Goal: Task Accomplishment & Management: Manage account settings

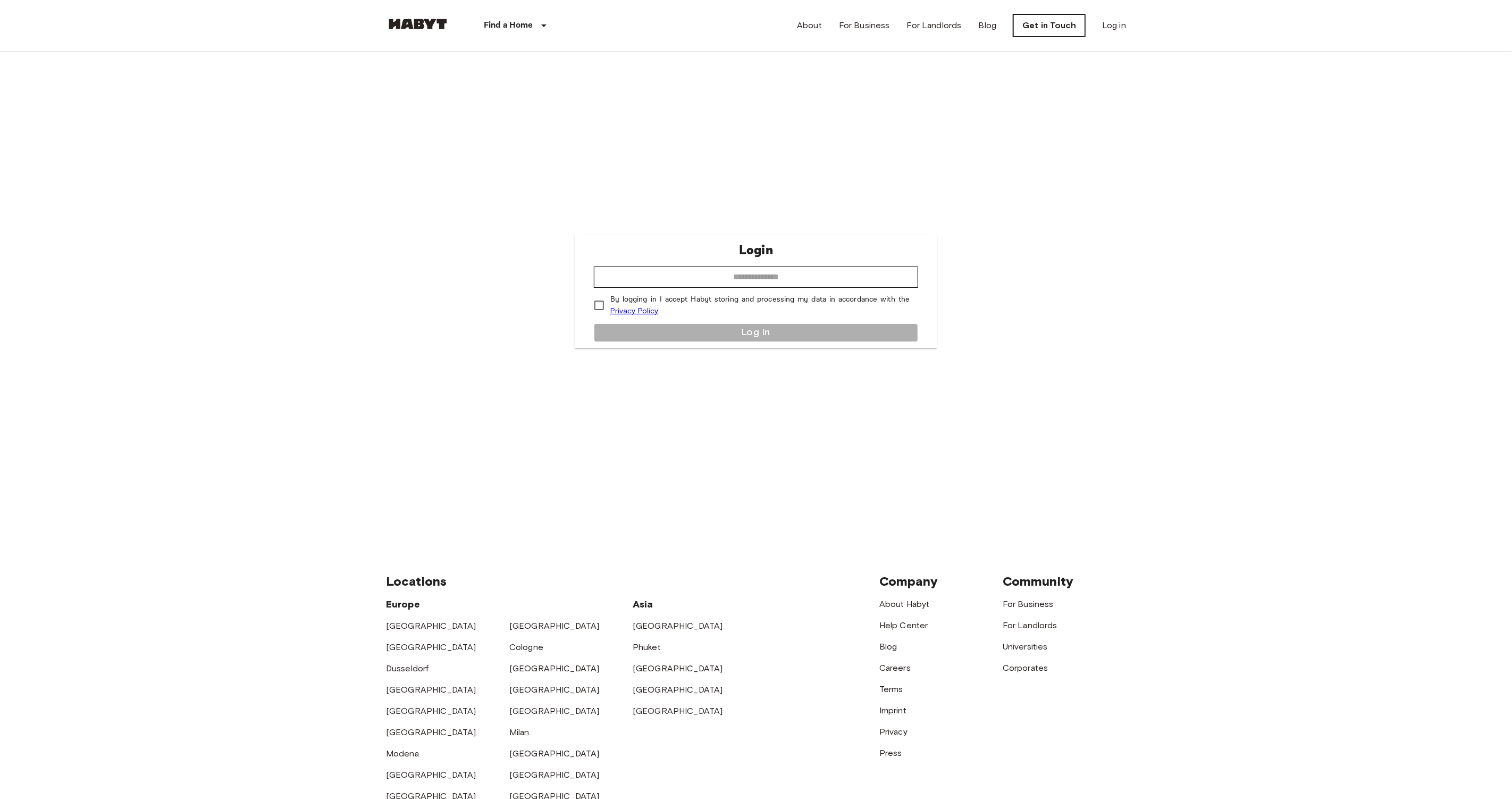
click at [1068, 31] on link "Get in Touch" at bounding box center [1049, 26] width 72 height 22
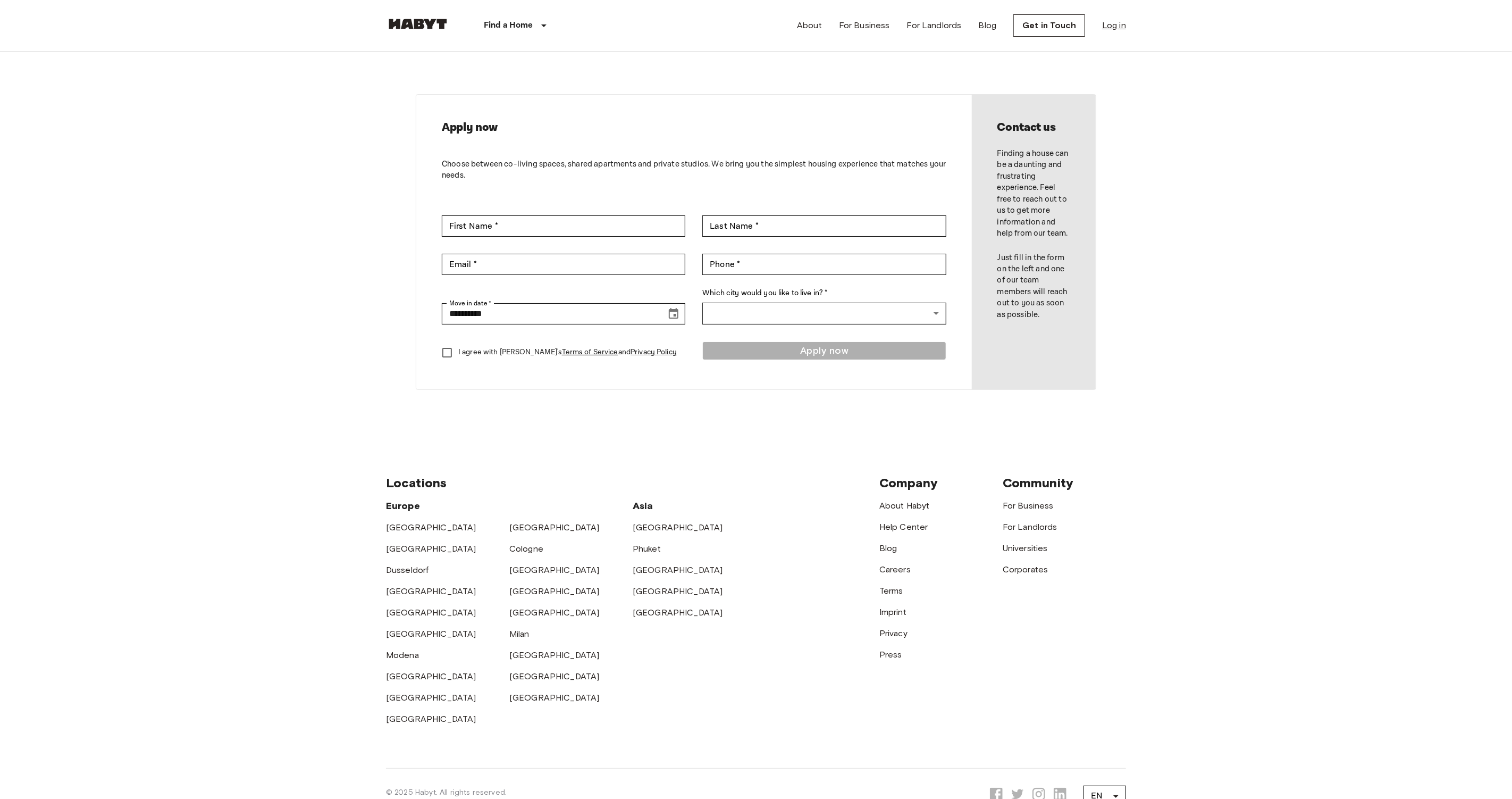
click at [1109, 20] on link "Log in" at bounding box center [1114, 26] width 24 height 12
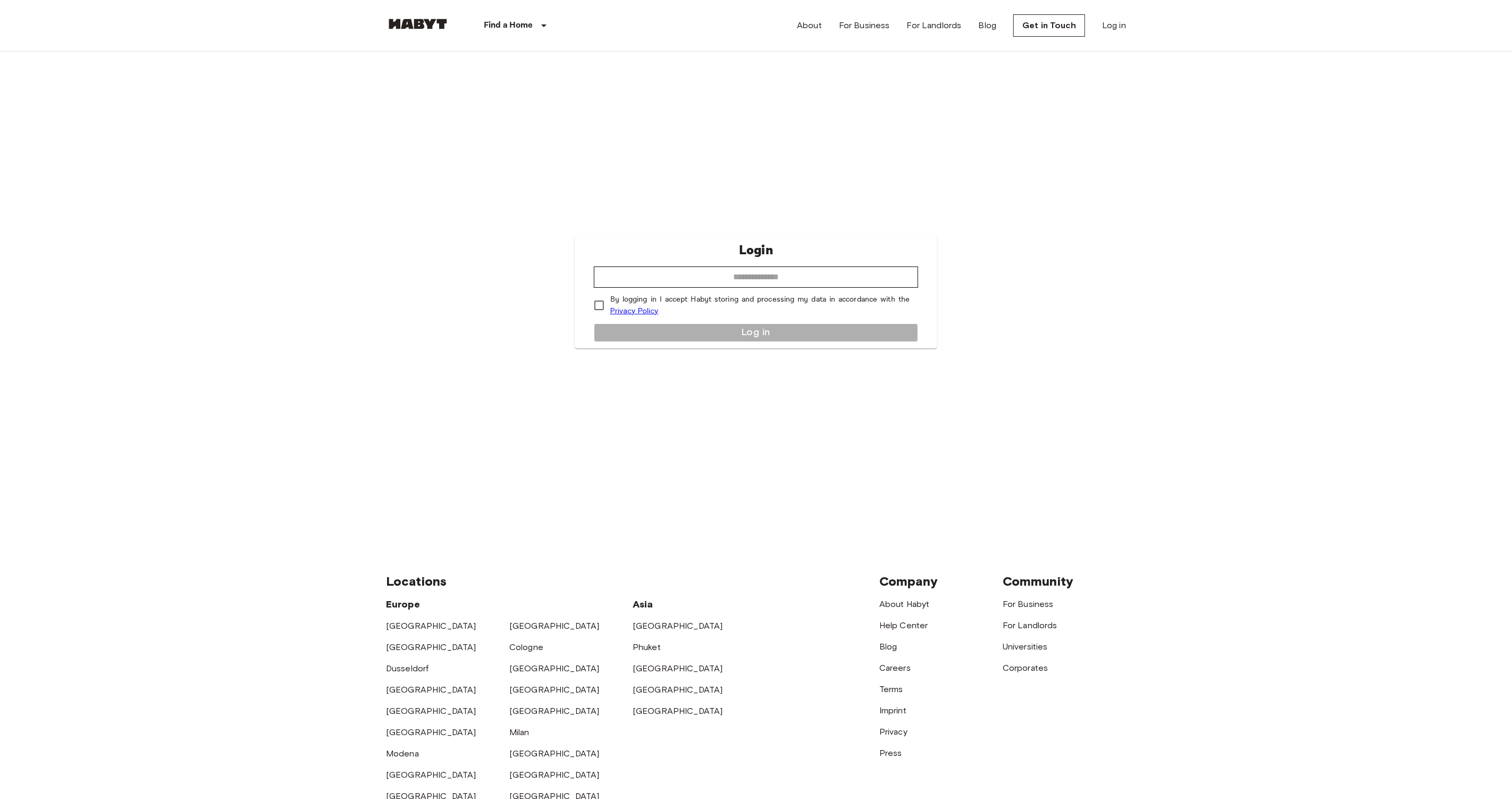
click at [820, 265] on div "Login ​ By logging in I accept Habyt storing and processing my data in accordan…" at bounding box center [756, 291] width 363 height 114
click at [820, 275] on input "email" at bounding box center [756, 277] width 325 height 21
type input "**********"
click at [613, 330] on button "Log in" at bounding box center [756, 333] width 325 height 19
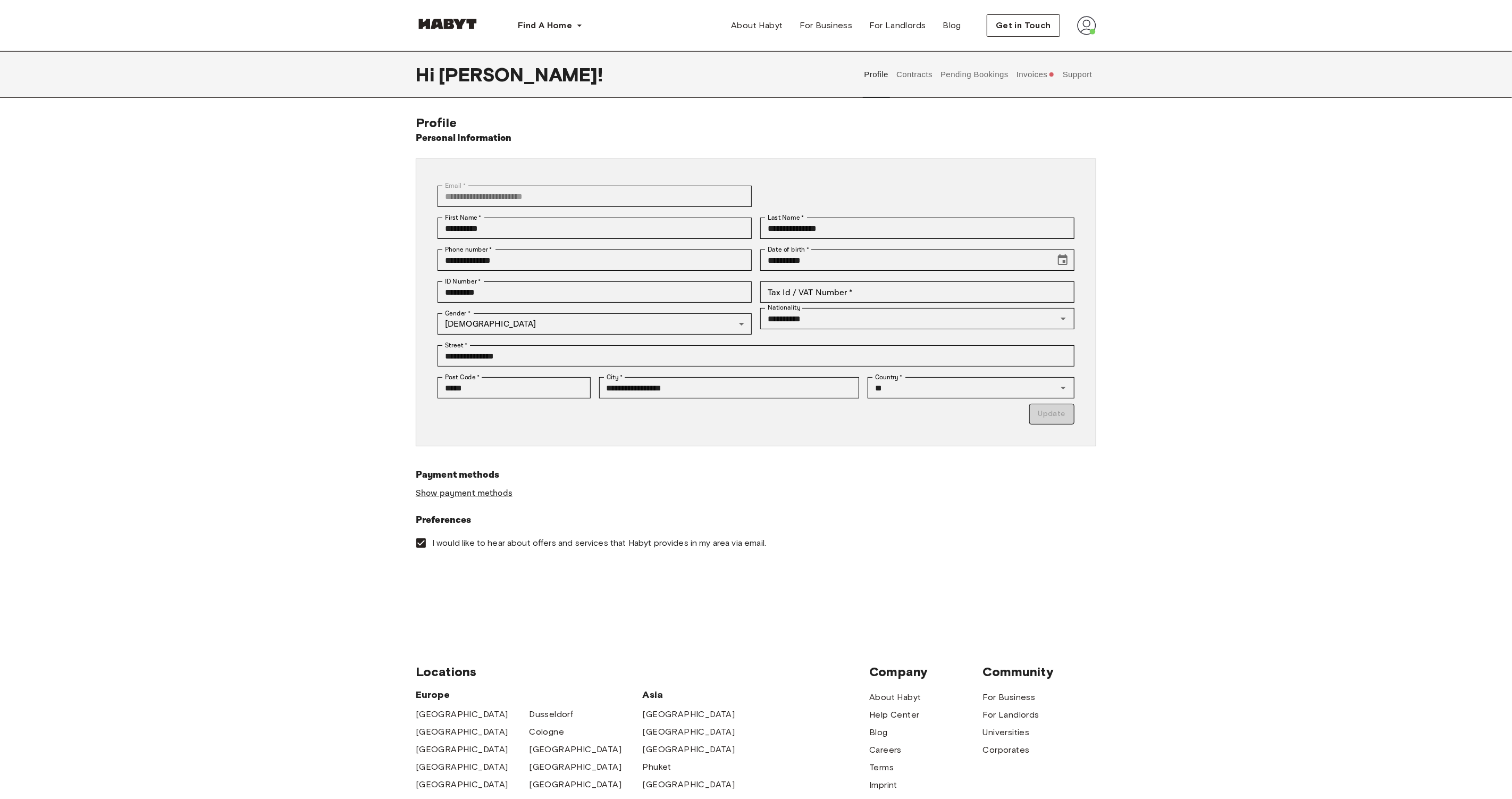
click at [1076, 75] on button "Support" at bounding box center [1078, 74] width 32 height 47
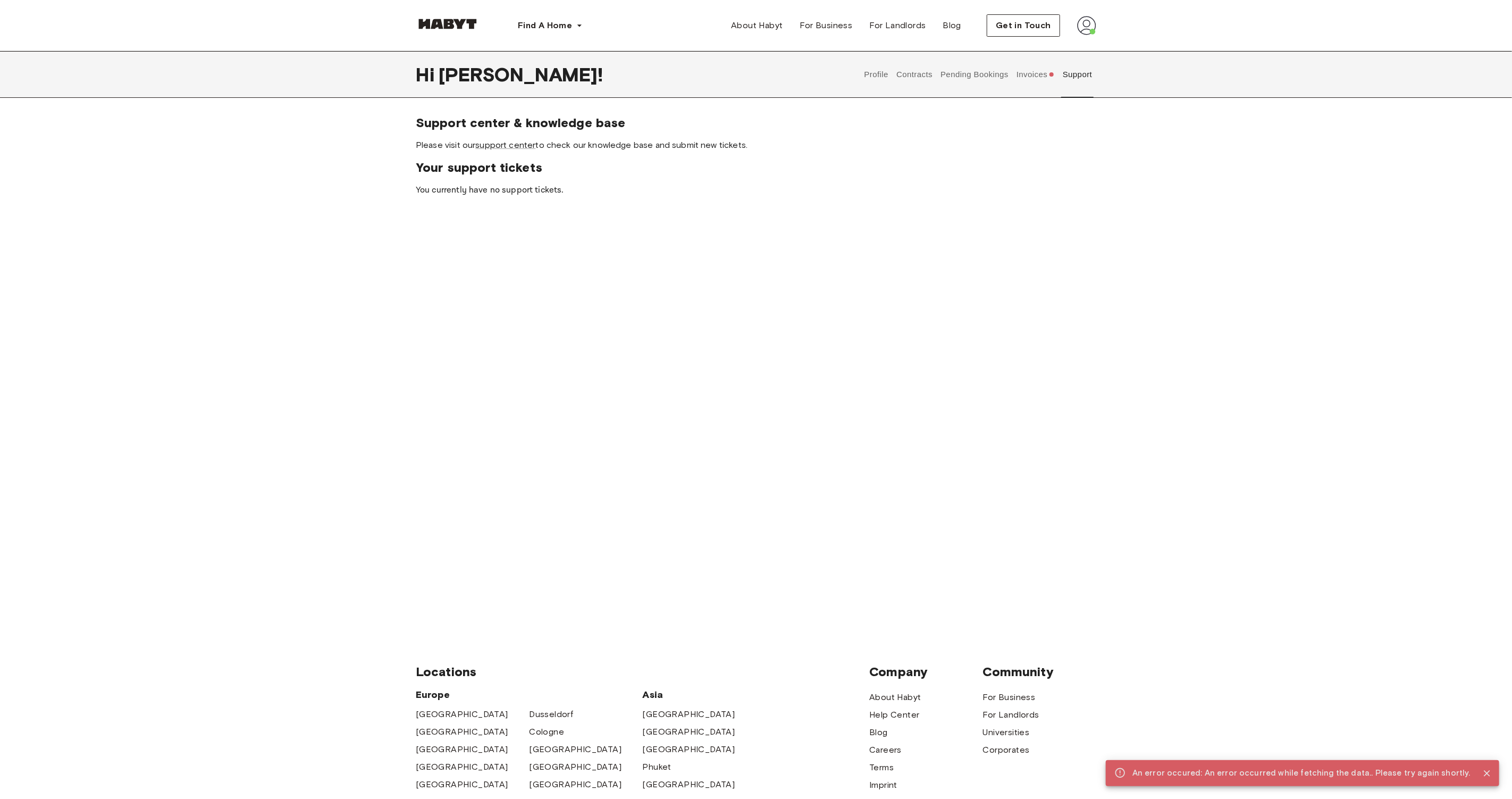
click at [1049, 75] on button "Invoices" at bounding box center [1036, 74] width 41 height 47
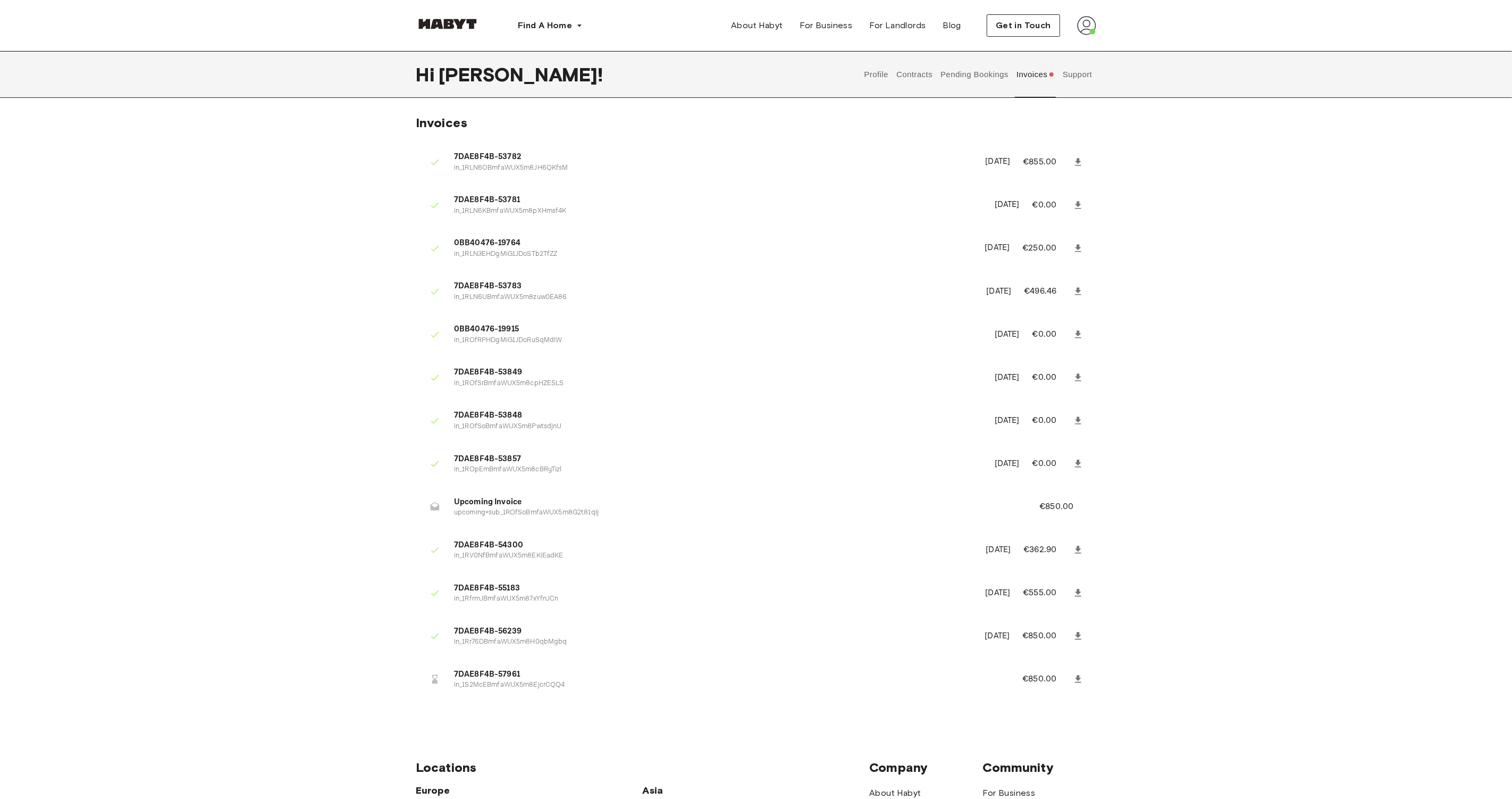
click at [1075, 74] on button "Support" at bounding box center [1078, 74] width 32 height 47
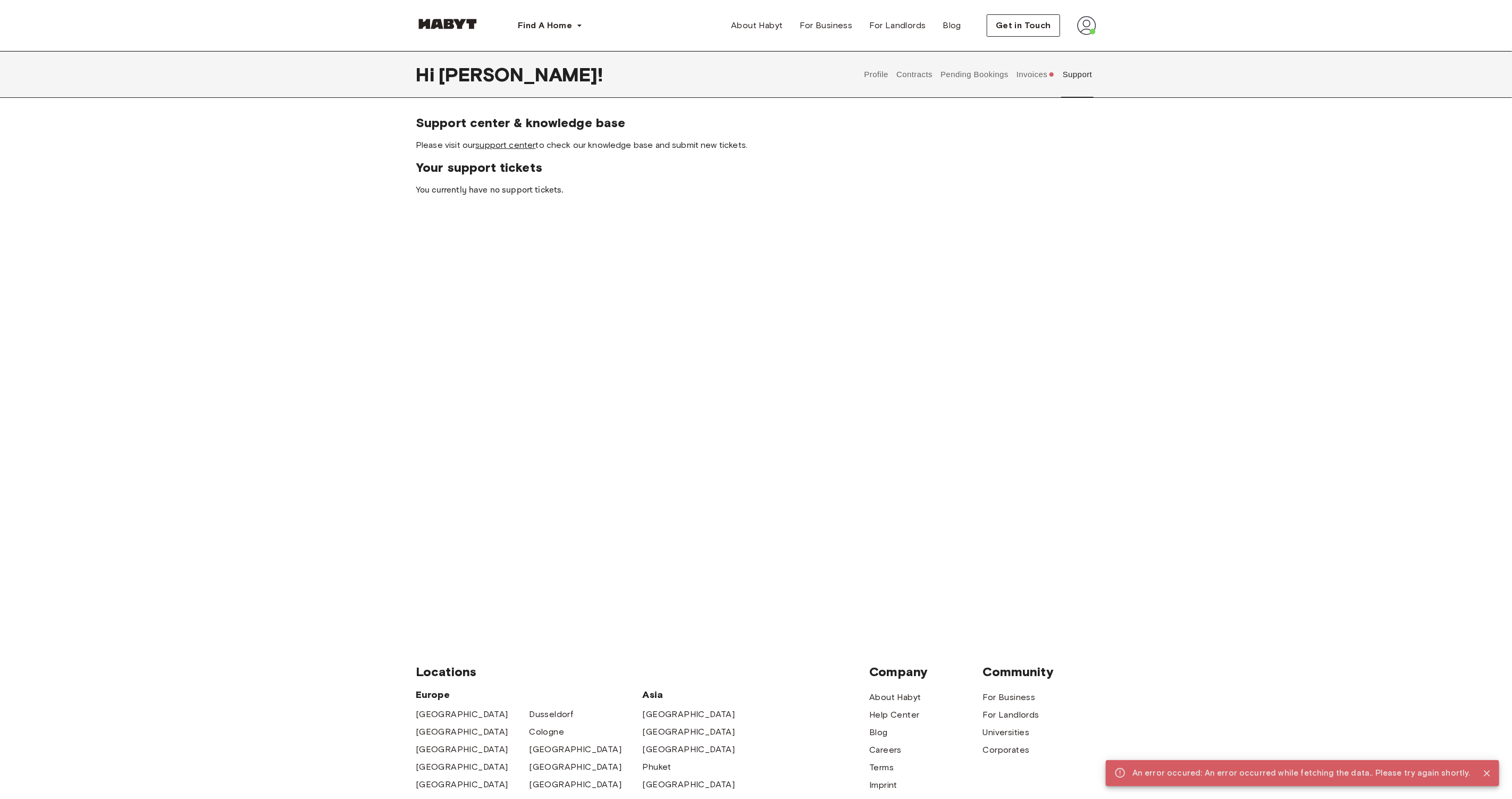
click at [514, 144] on link "support center" at bounding box center [505, 145] width 60 height 10
